Goal: Navigation & Orientation: Find specific page/section

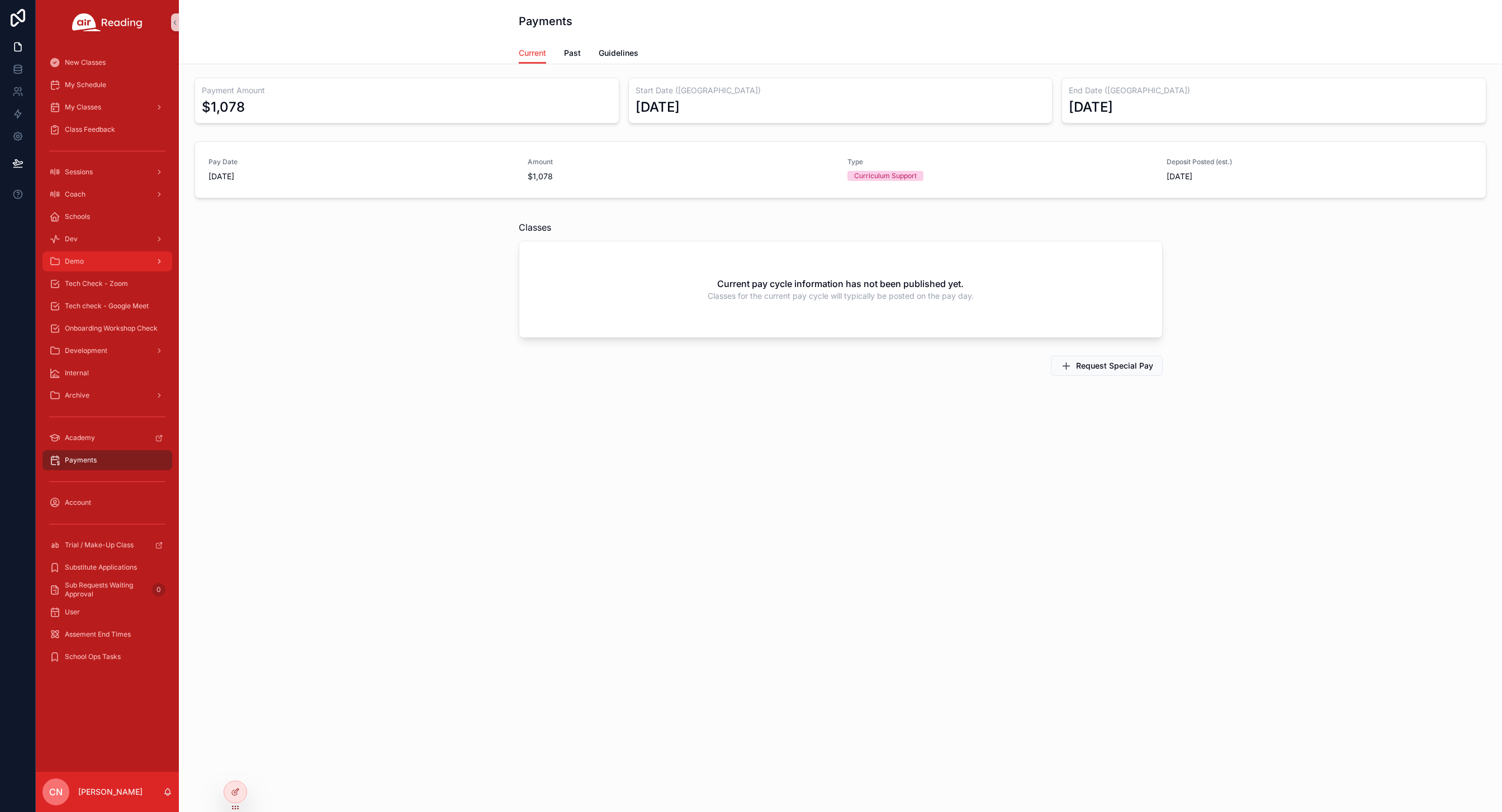
click at [97, 260] on div "Demo" at bounding box center [107, 261] width 116 height 18
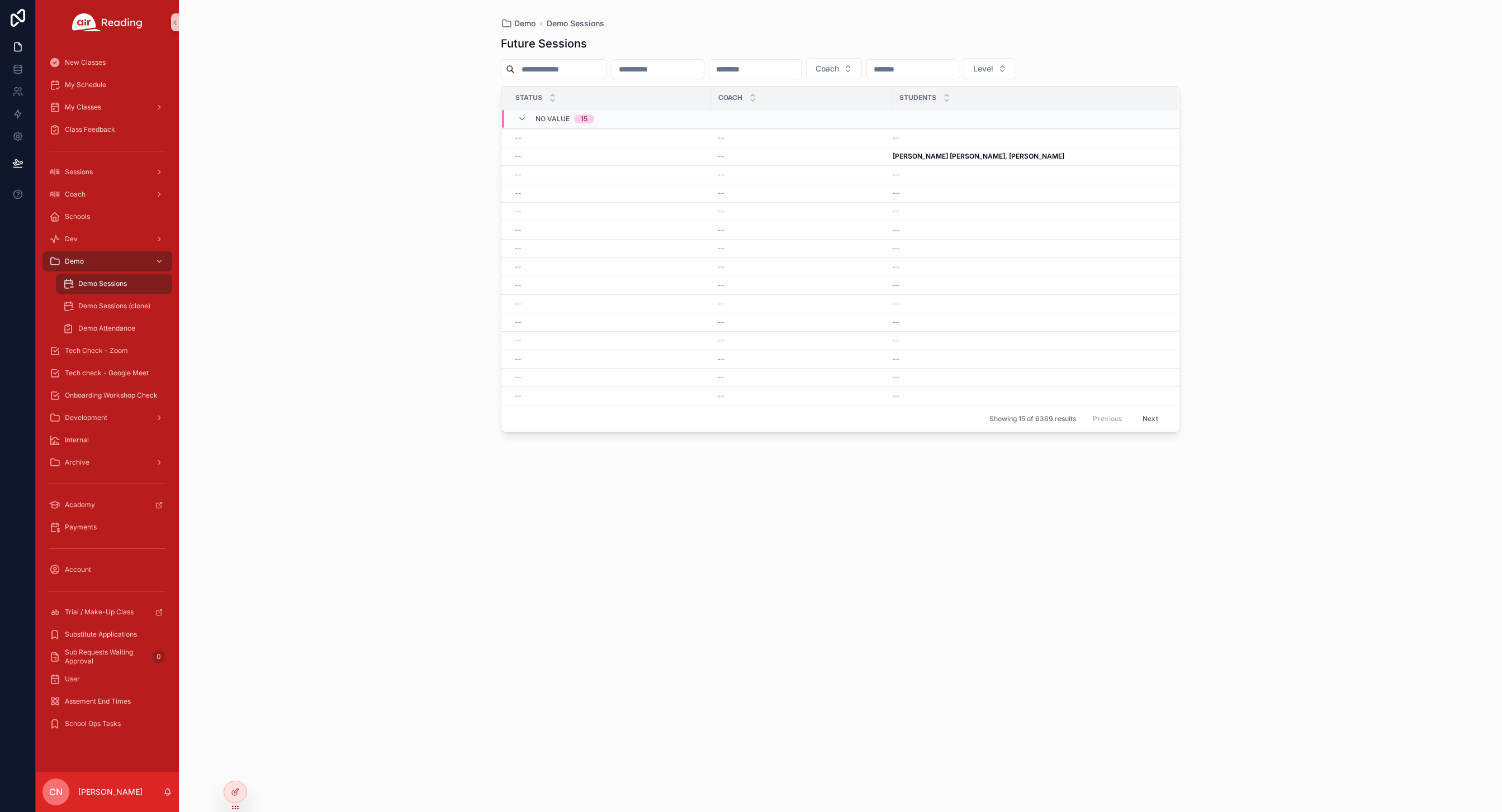
click at [139, 287] on div "Demo Sessions" at bounding box center [114, 284] width 103 height 18
click at [100, 308] on span "Demo Sessions (clone)" at bounding box center [114, 306] width 72 height 9
click at [94, 328] on span "Demo Attendance" at bounding box center [107, 328] width 57 height 9
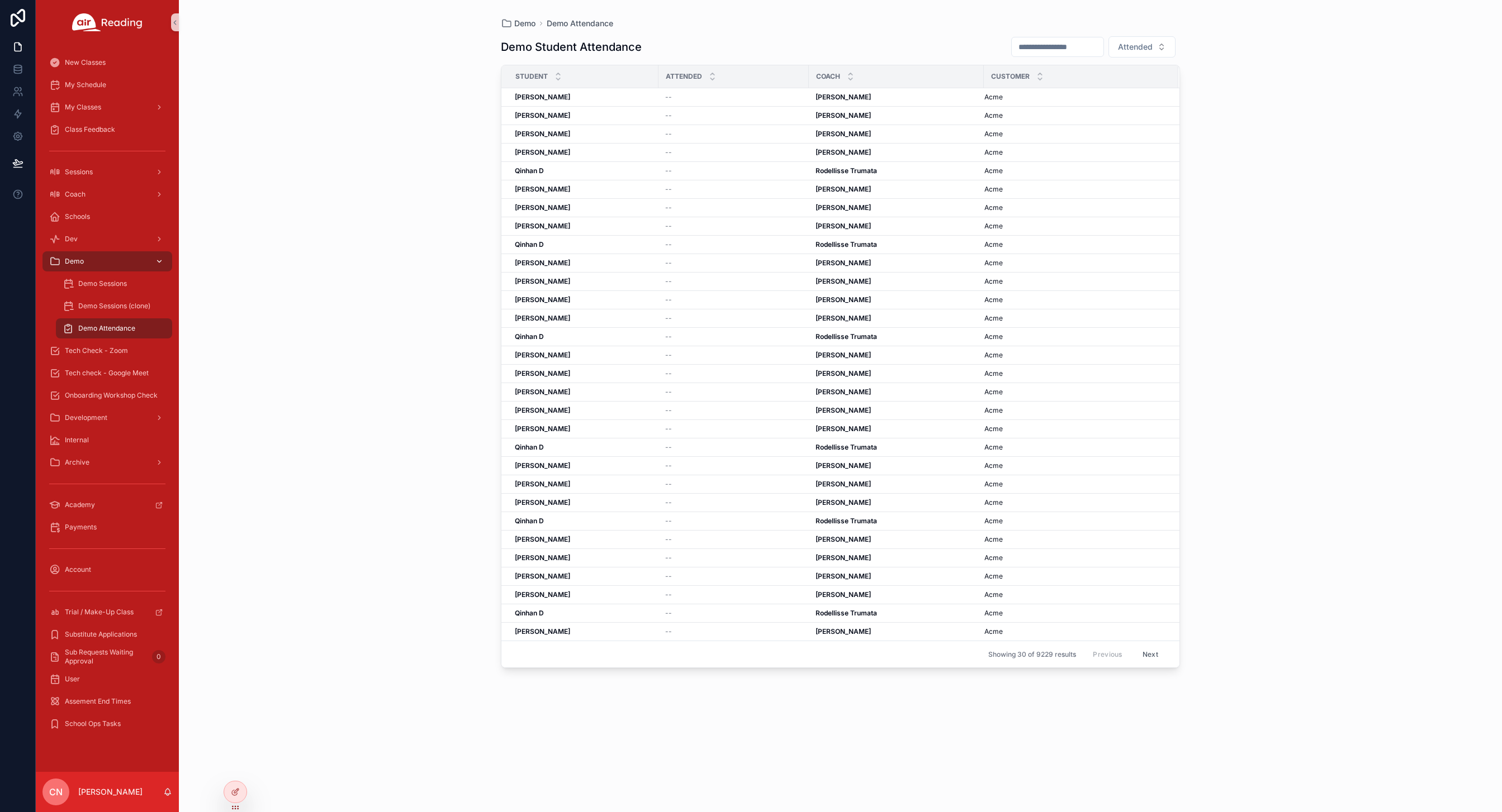
click at [67, 259] on span "Demo" at bounding box center [75, 261] width 19 height 9
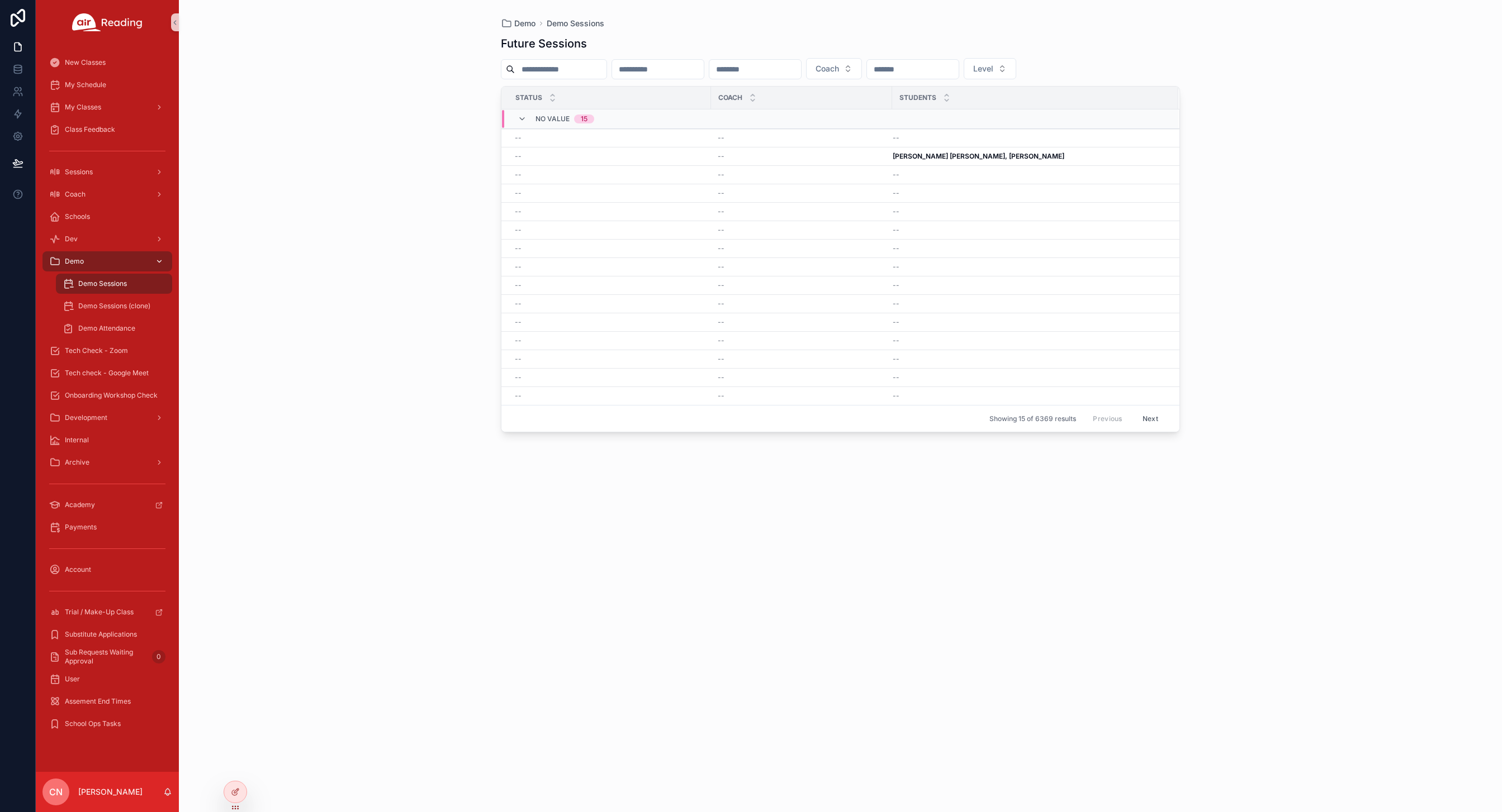
click at [139, 260] on div "Demo" at bounding box center [107, 261] width 116 height 18
